Goal: Use online tool/utility: Utilize a website feature to perform a specific function

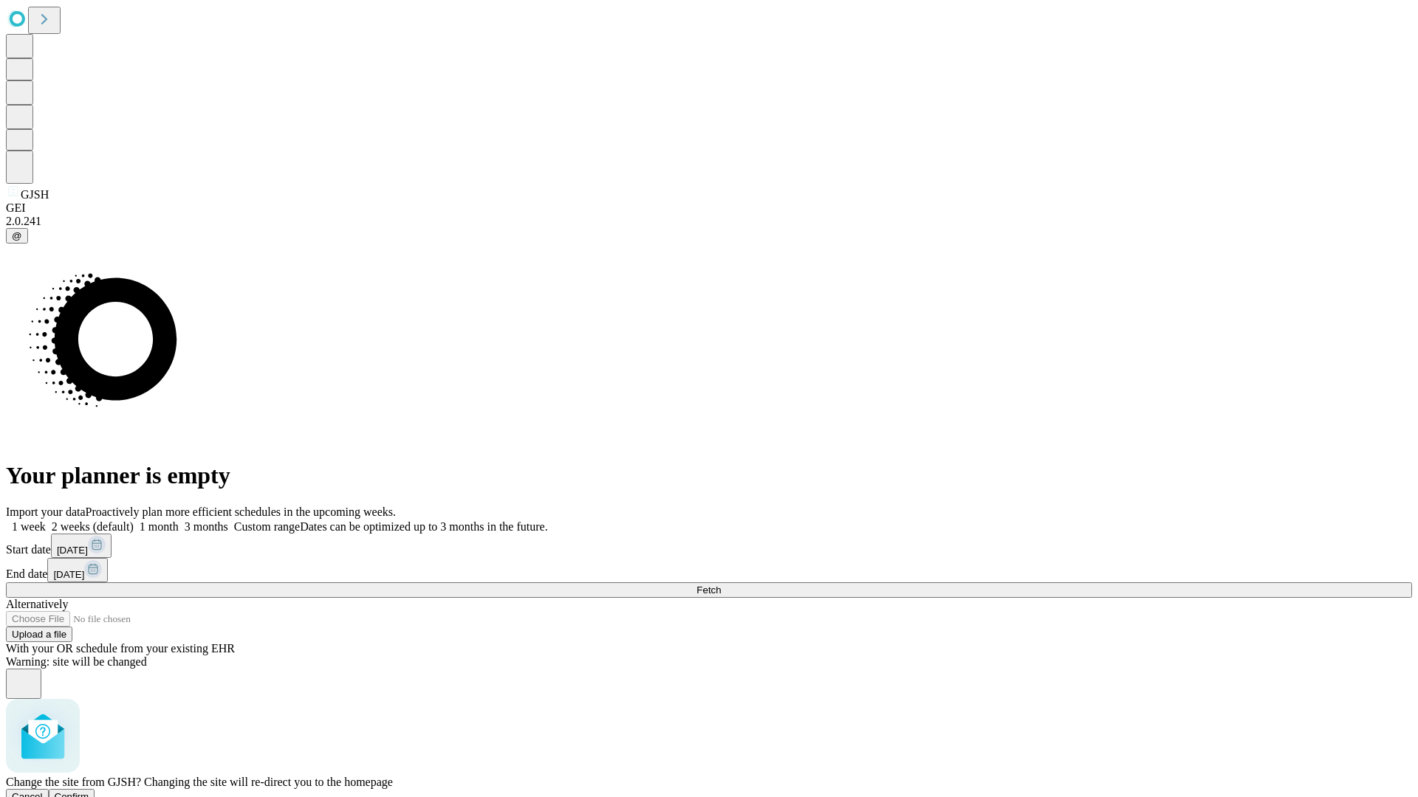
click at [89, 792] on span "Confirm" at bounding box center [72, 797] width 35 height 11
click at [179, 521] on label "1 month" at bounding box center [156, 527] width 45 height 13
click at [721, 585] on span "Fetch" at bounding box center [708, 590] width 24 height 11
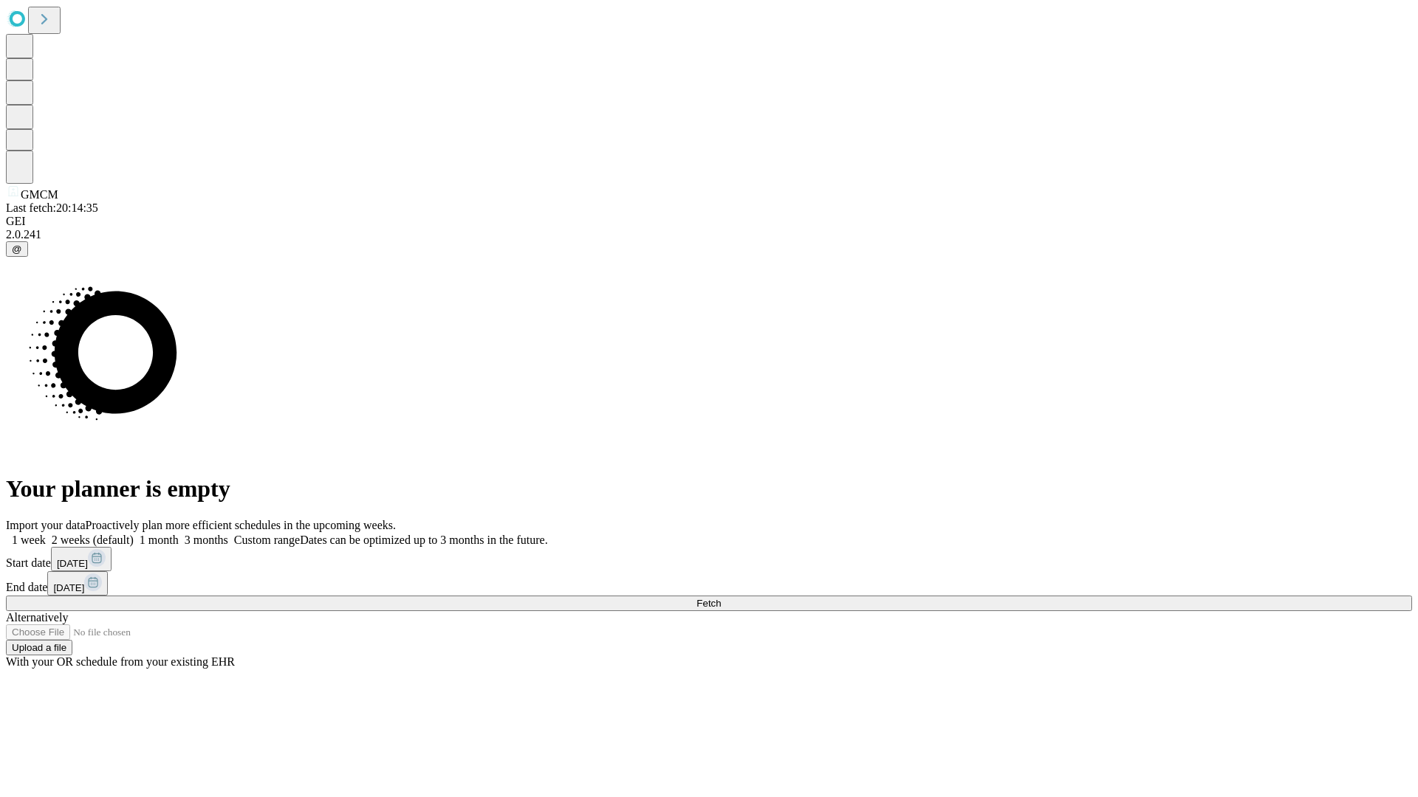
click at [721, 598] on span "Fetch" at bounding box center [708, 603] width 24 height 11
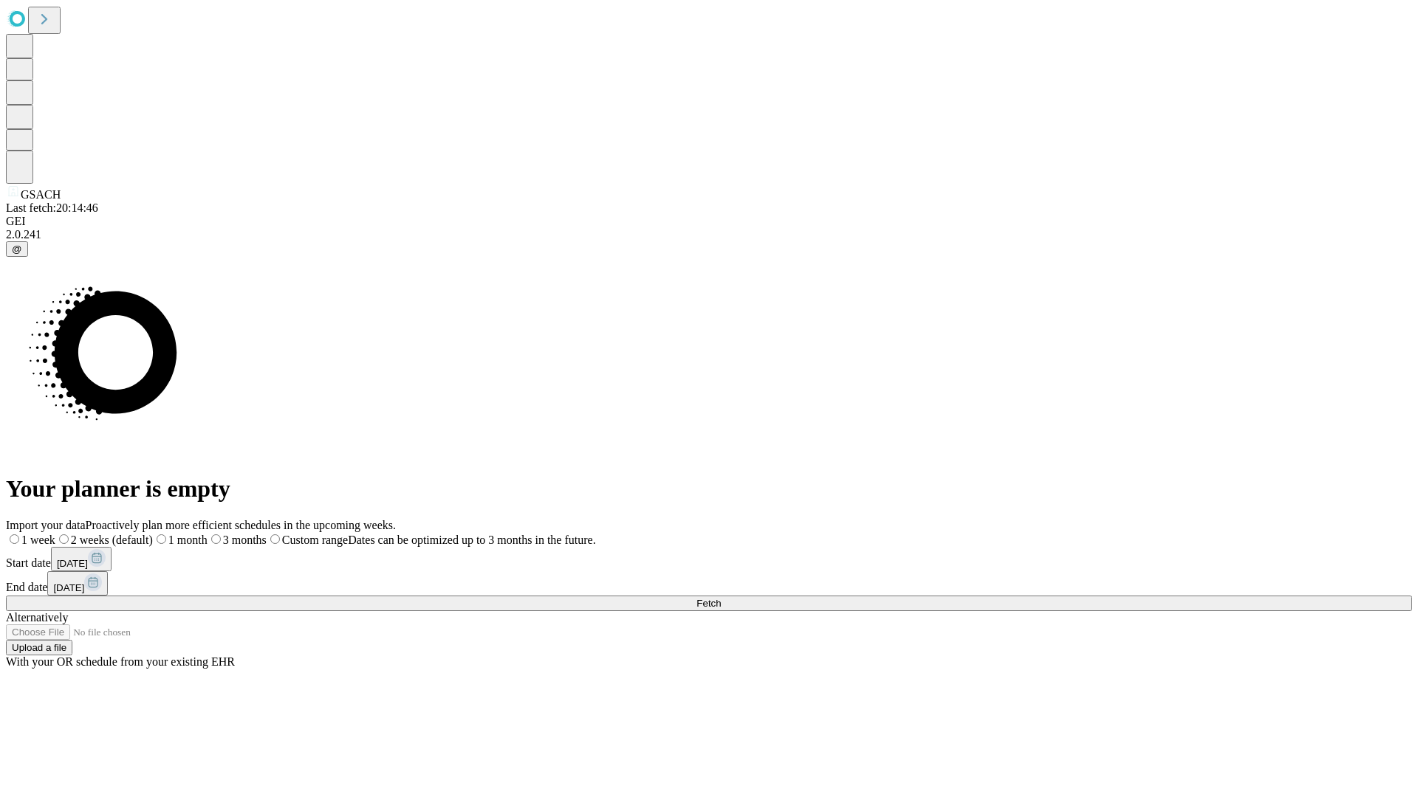
click at [207, 534] on label "1 month" at bounding box center [180, 540] width 55 height 13
click at [721, 598] on span "Fetch" at bounding box center [708, 603] width 24 height 11
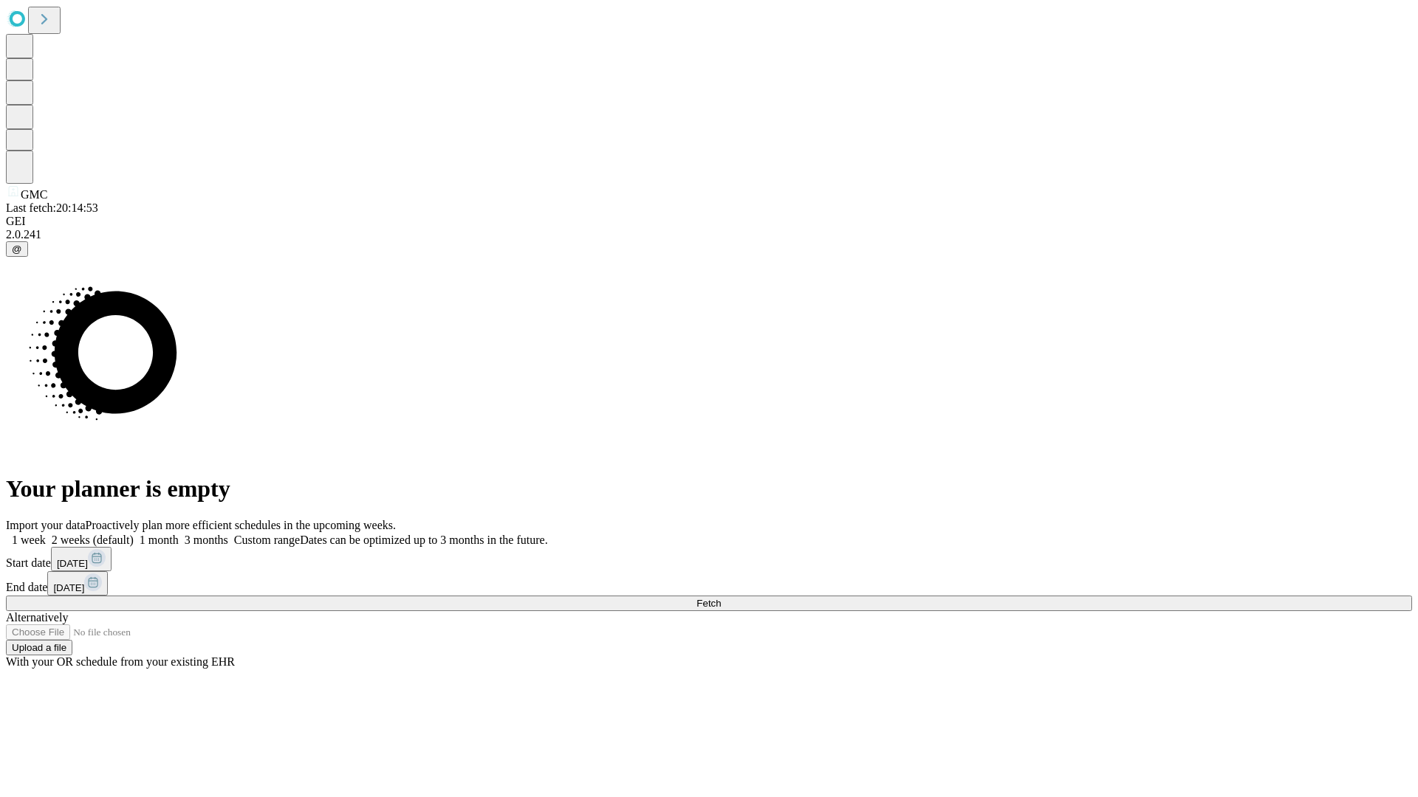
click at [179, 534] on label "1 month" at bounding box center [156, 540] width 45 height 13
click at [721, 598] on span "Fetch" at bounding box center [708, 603] width 24 height 11
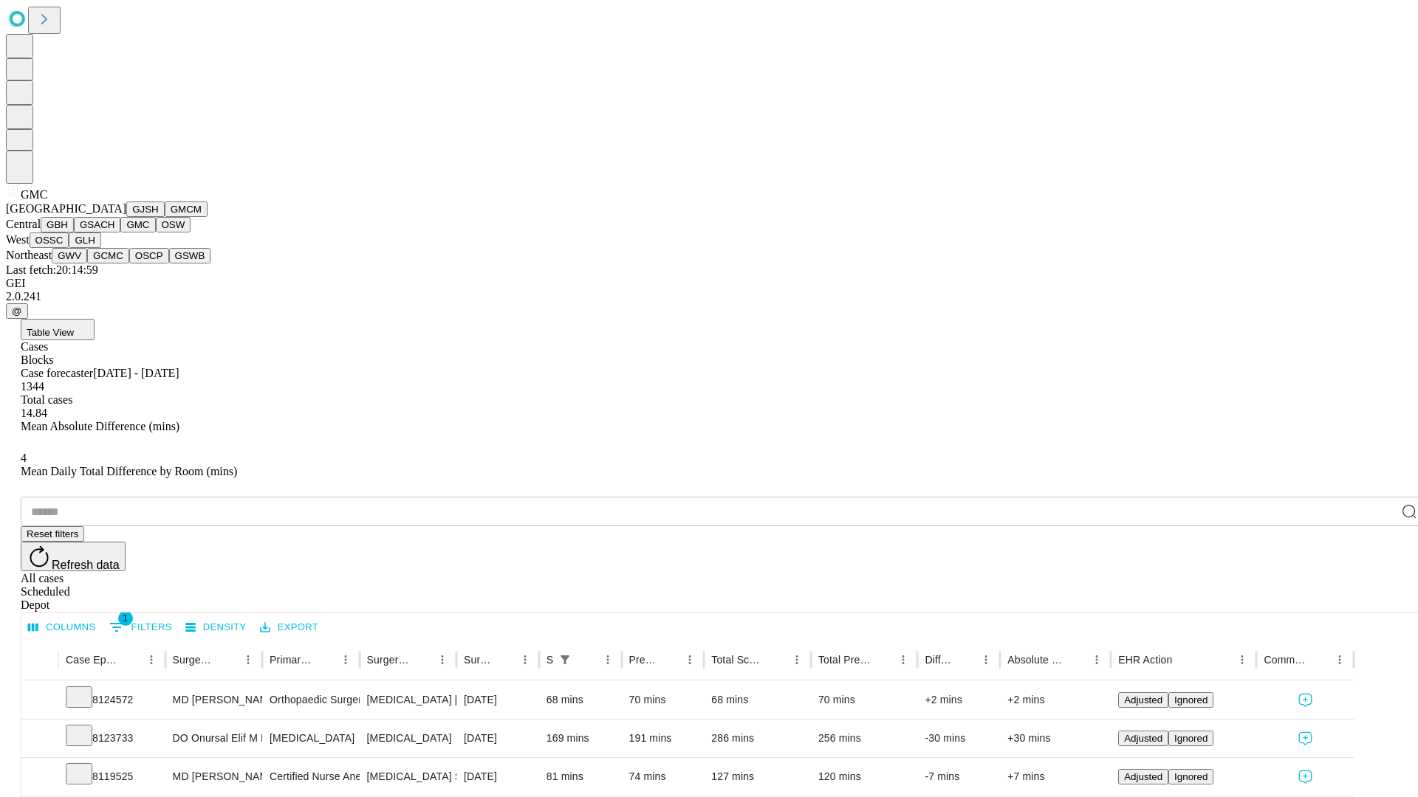
click at [156, 233] on button "OSW" at bounding box center [173, 225] width 35 height 16
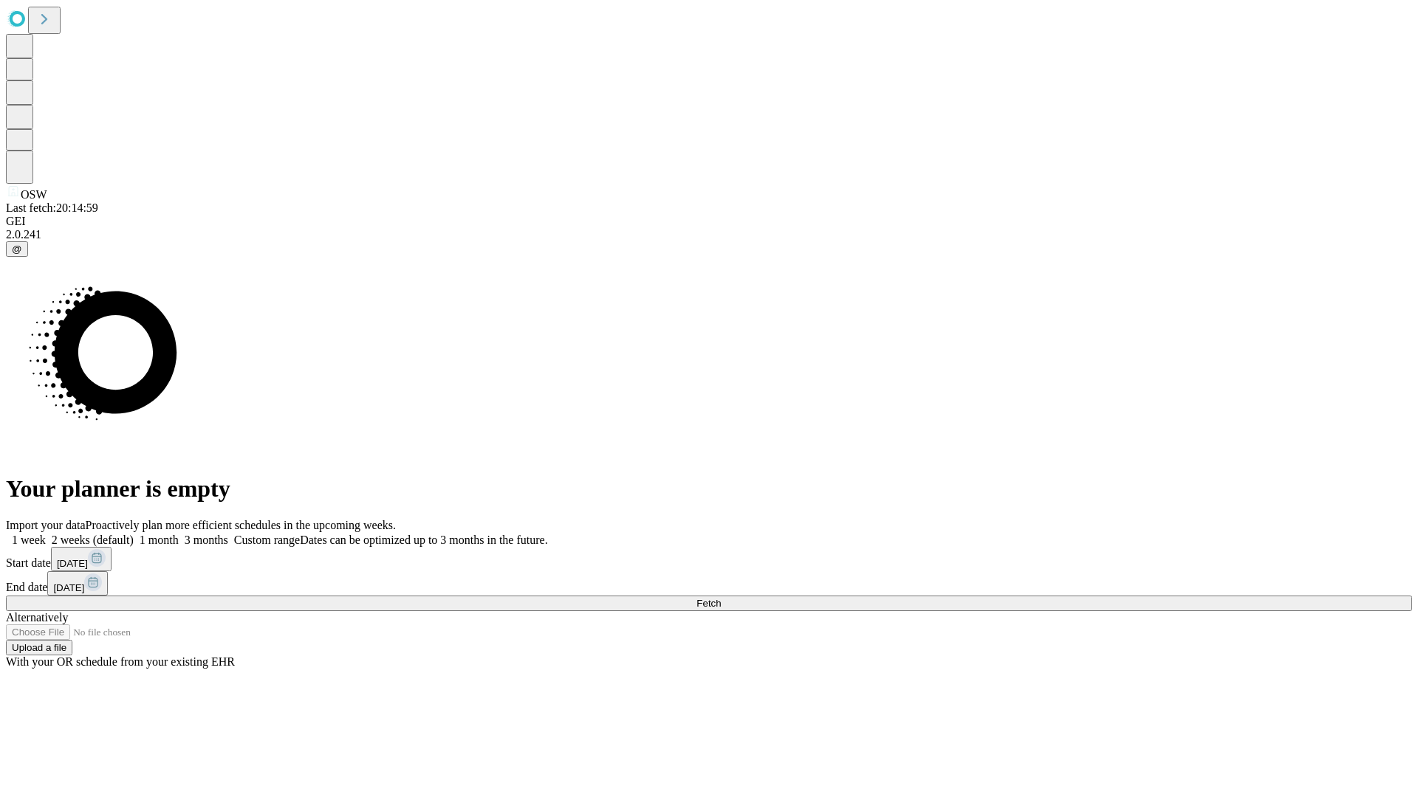
click at [721, 598] on span "Fetch" at bounding box center [708, 603] width 24 height 11
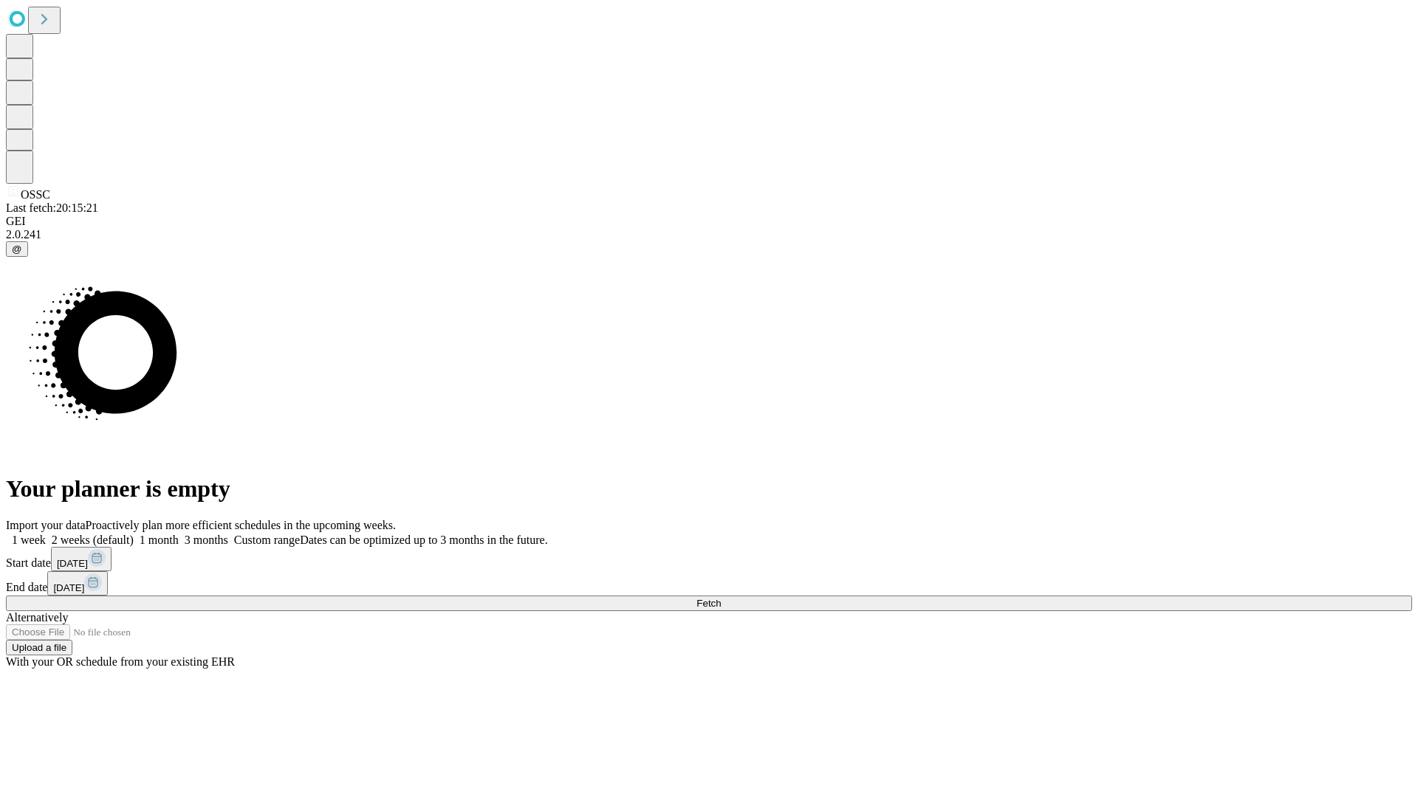
click at [179, 534] on label "1 month" at bounding box center [156, 540] width 45 height 13
click at [721, 598] on span "Fetch" at bounding box center [708, 603] width 24 height 11
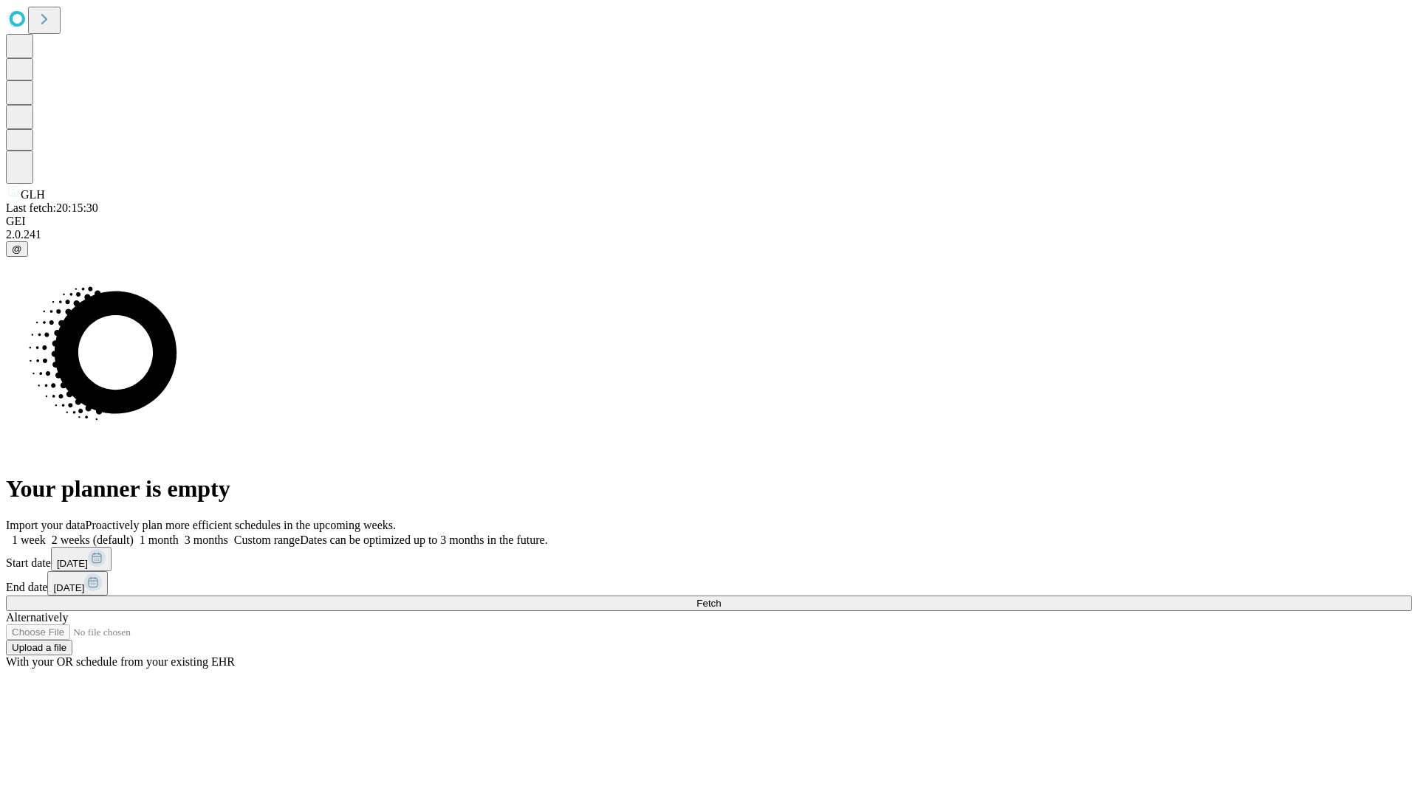
click at [179, 534] on label "1 month" at bounding box center [156, 540] width 45 height 13
click at [721, 598] on span "Fetch" at bounding box center [708, 603] width 24 height 11
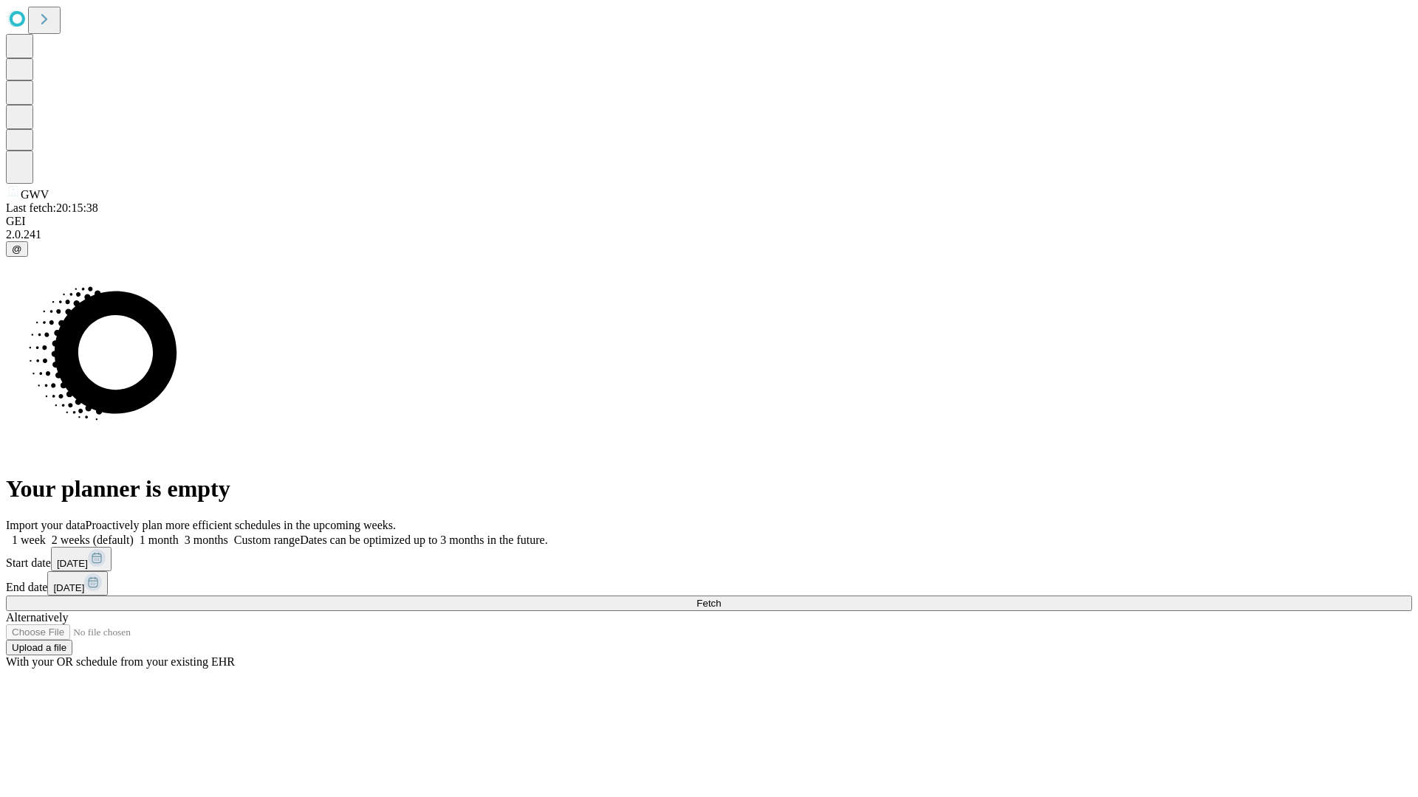
click at [179, 534] on label "1 month" at bounding box center [156, 540] width 45 height 13
click at [721, 598] on span "Fetch" at bounding box center [708, 603] width 24 height 11
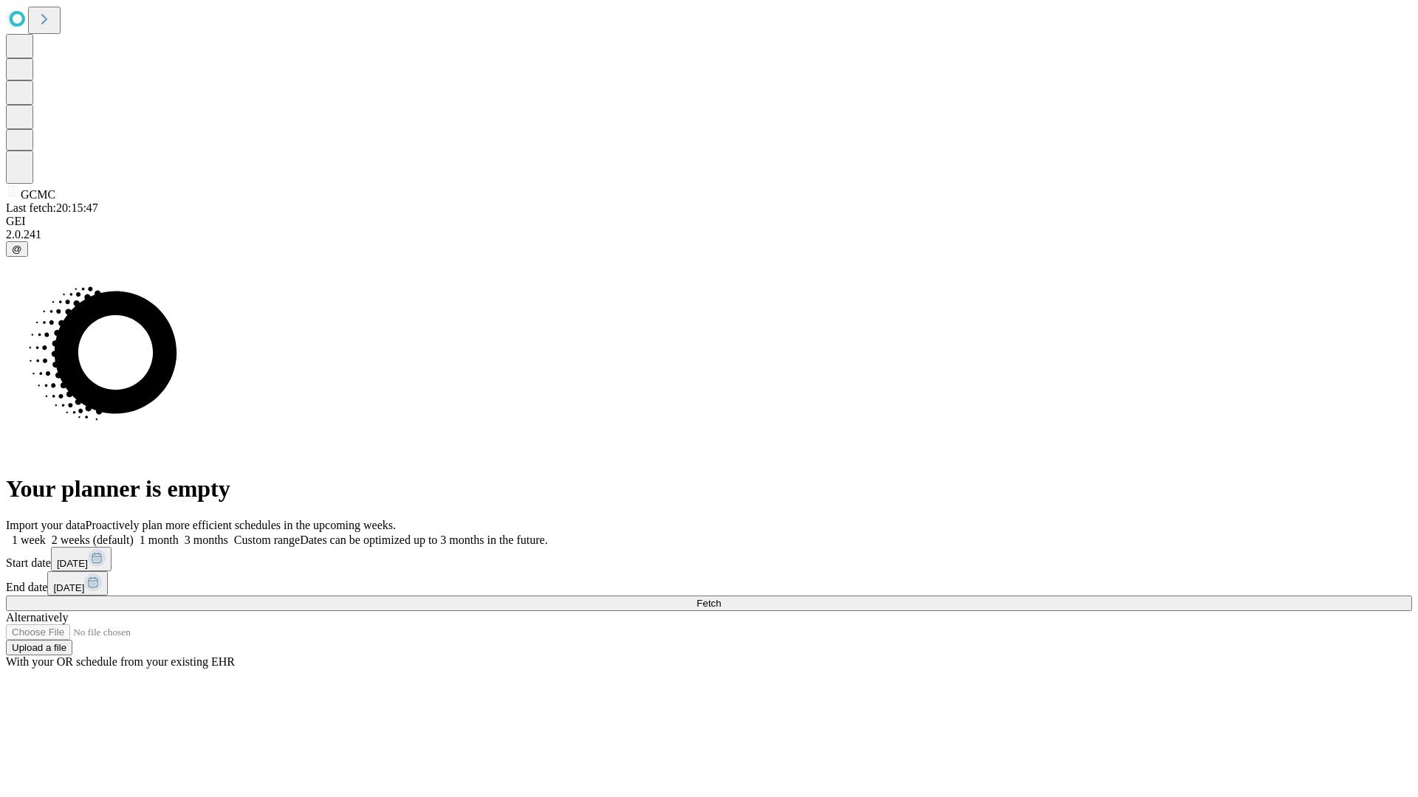
click at [179, 534] on label "1 month" at bounding box center [156, 540] width 45 height 13
click at [721, 598] on span "Fetch" at bounding box center [708, 603] width 24 height 11
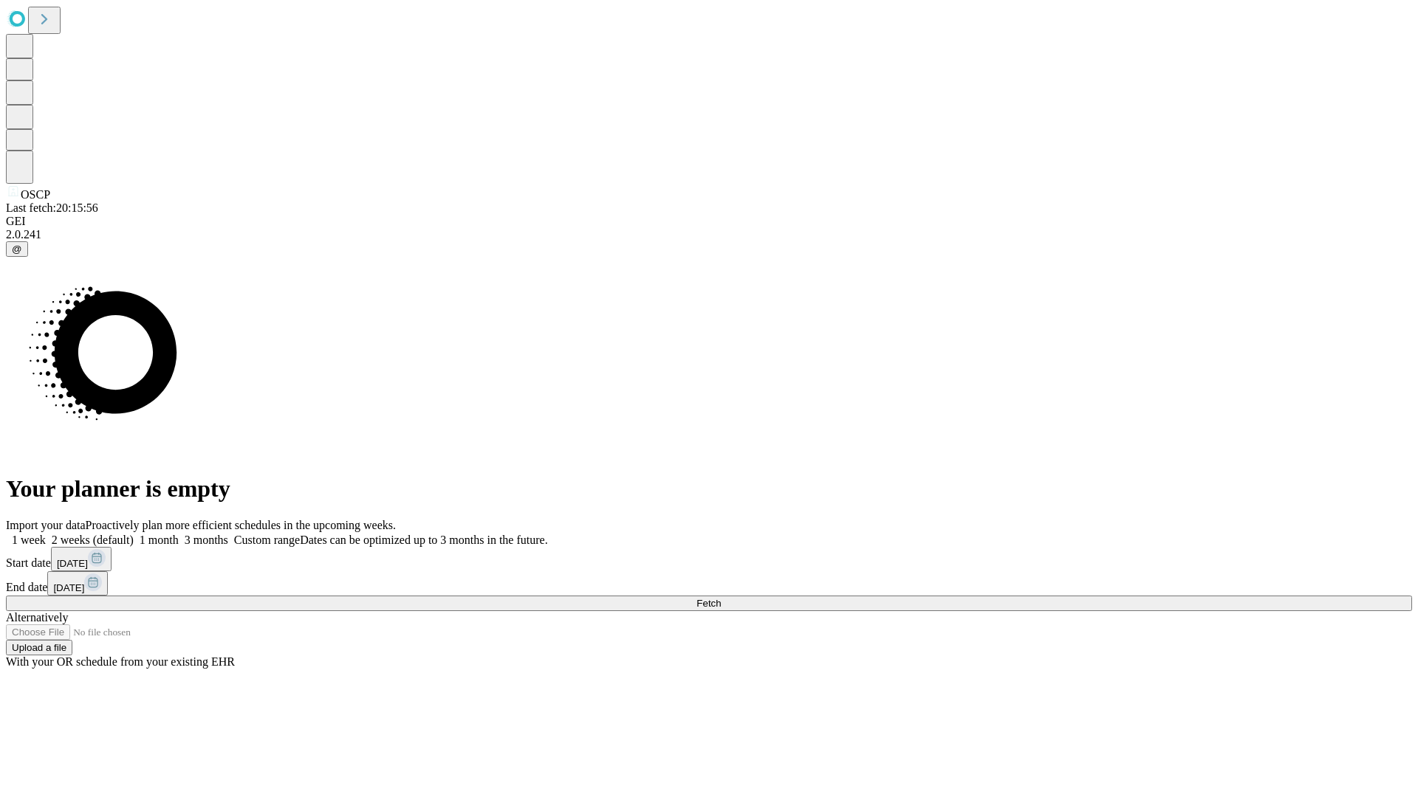
click at [179, 534] on label "1 month" at bounding box center [156, 540] width 45 height 13
click at [721, 598] on span "Fetch" at bounding box center [708, 603] width 24 height 11
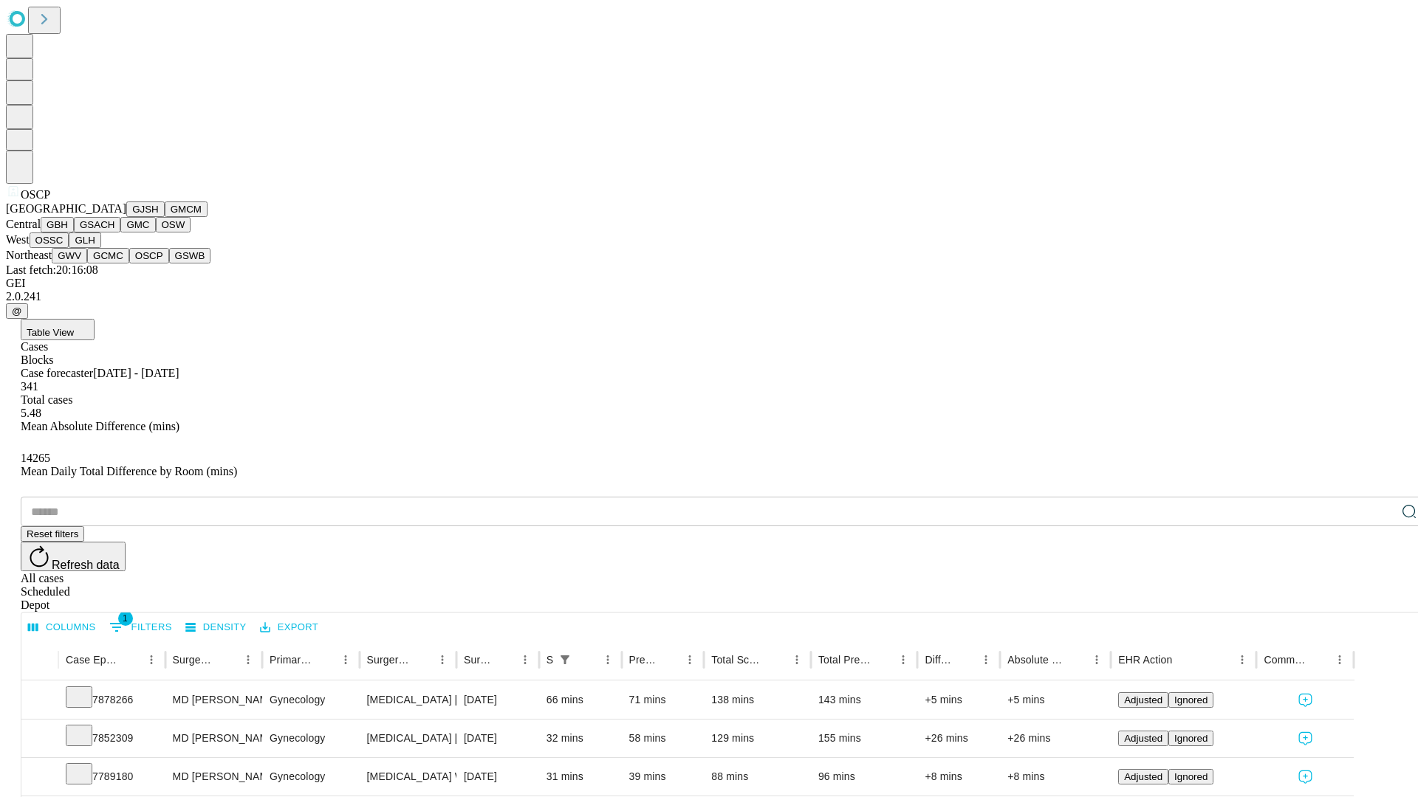
click at [169, 264] on button "GSWB" at bounding box center [190, 256] width 42 height 16
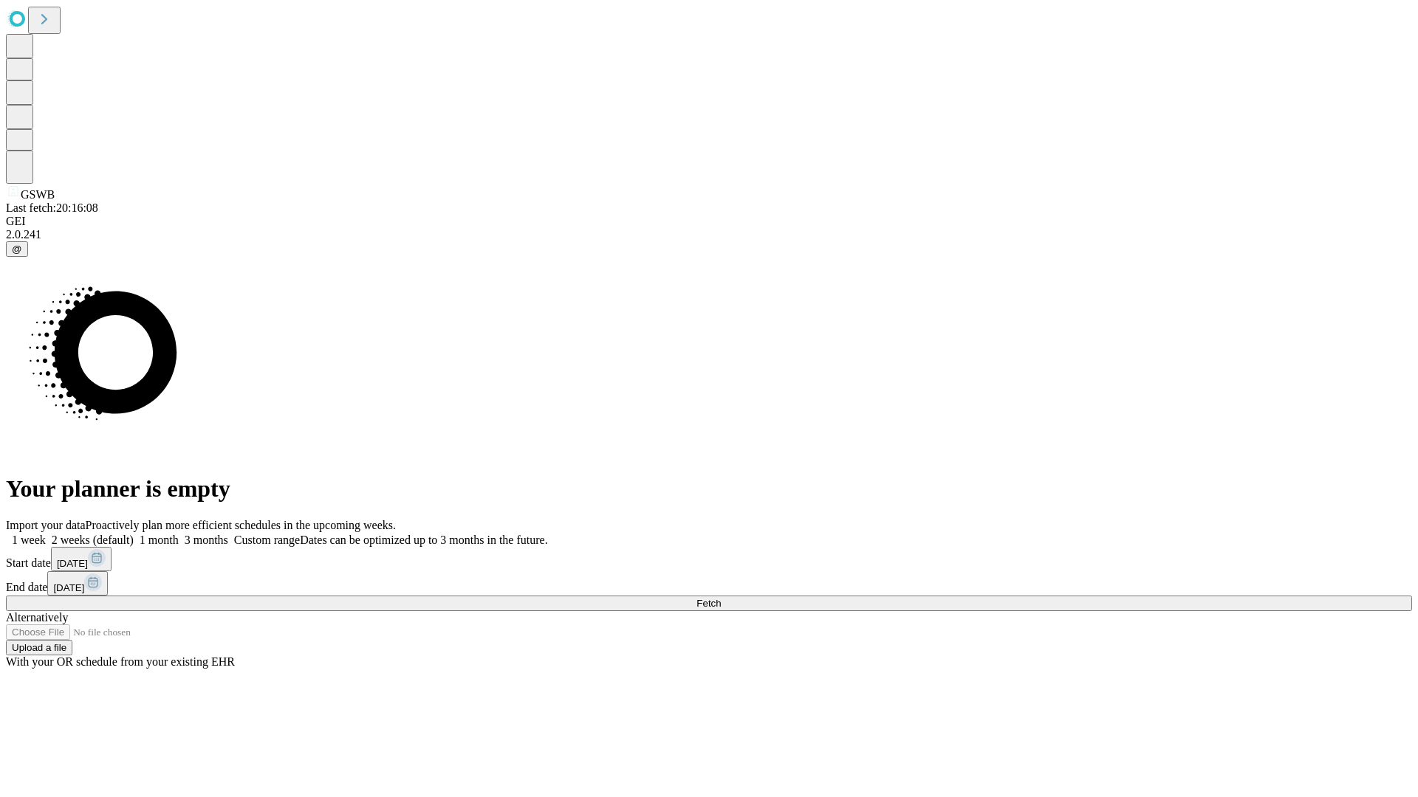
click at [179, 534] on label "1 month" at bounding box center [156, 540] width 45 height 13
click at [721, 598] on span "Fetch" at bounding box center [708, 603] width 24 height 11
